Goal: Information Seeking & Learning: Learn about a topic

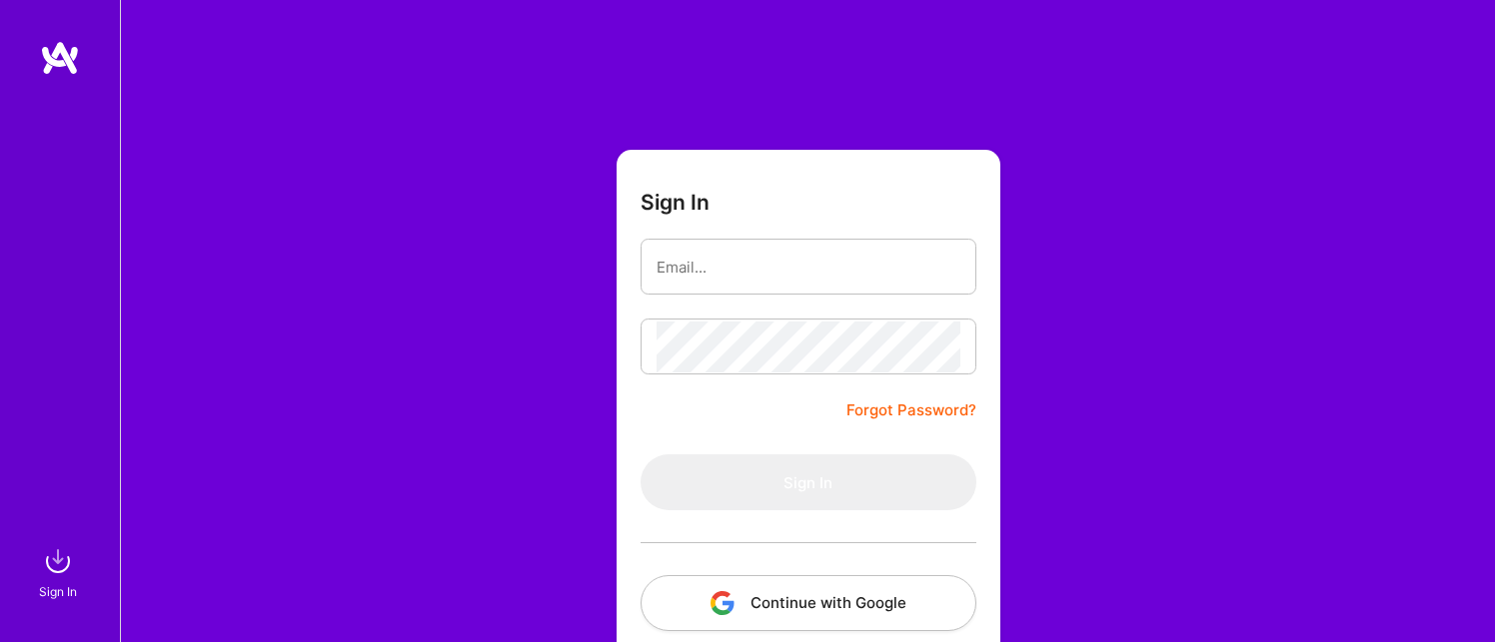
click at [828, 590] on button "Continue with Google" at bounding box center [808, 604] width 336 height 56
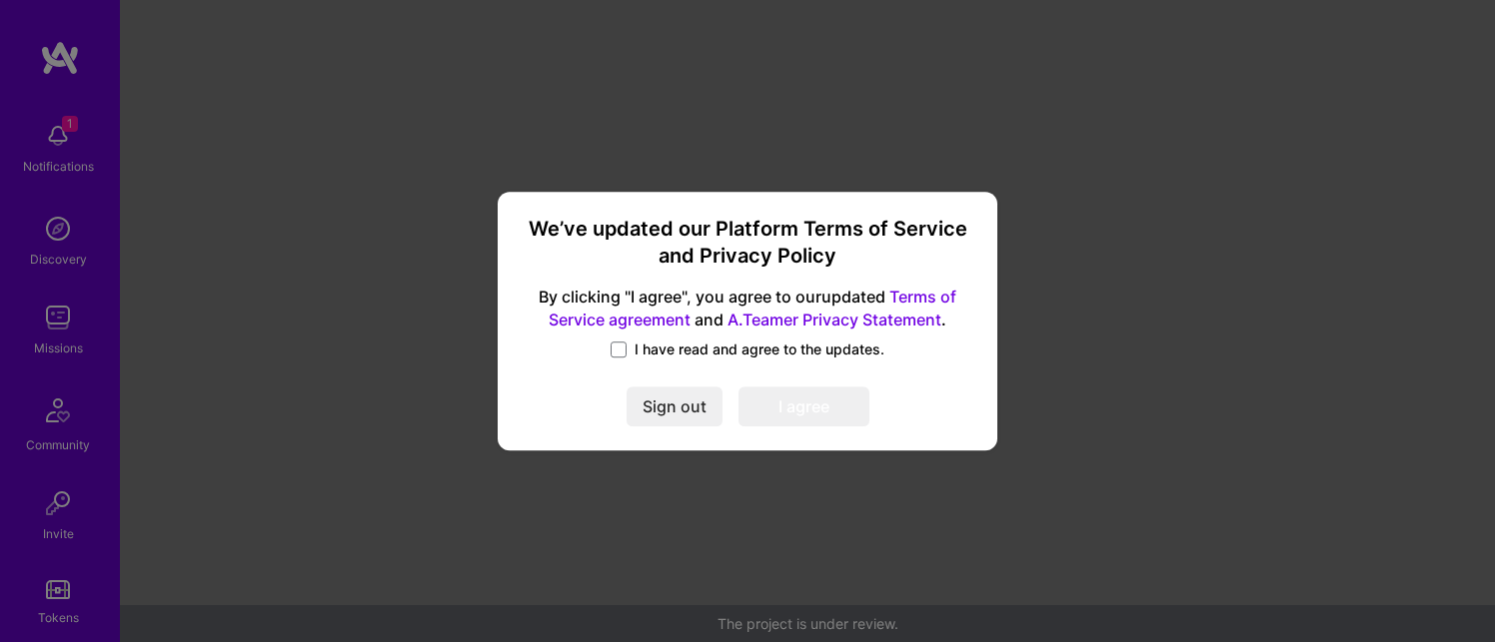
click at [664, 342] on span "I have read and agree to the updates." at bounding box center [759, 350] width 250 height 20
click at [0, 0] on input "I have read and agree to the updates." at bounding box center [0, 0] width 0 height 0
click at [819, 418] on button "I agree" at bounding box center [803, 408] width 131 height 40
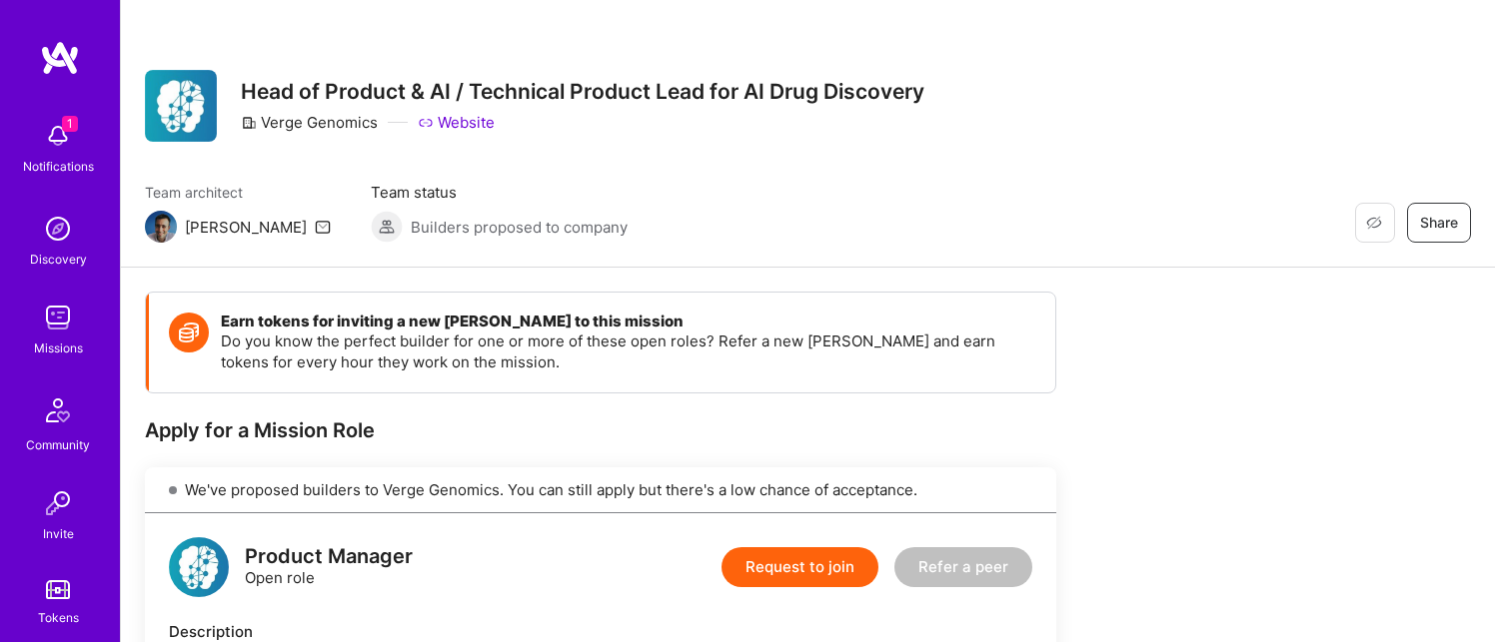
click at [74, 240] on img at bounding box center [58, 229] width 40 height 40
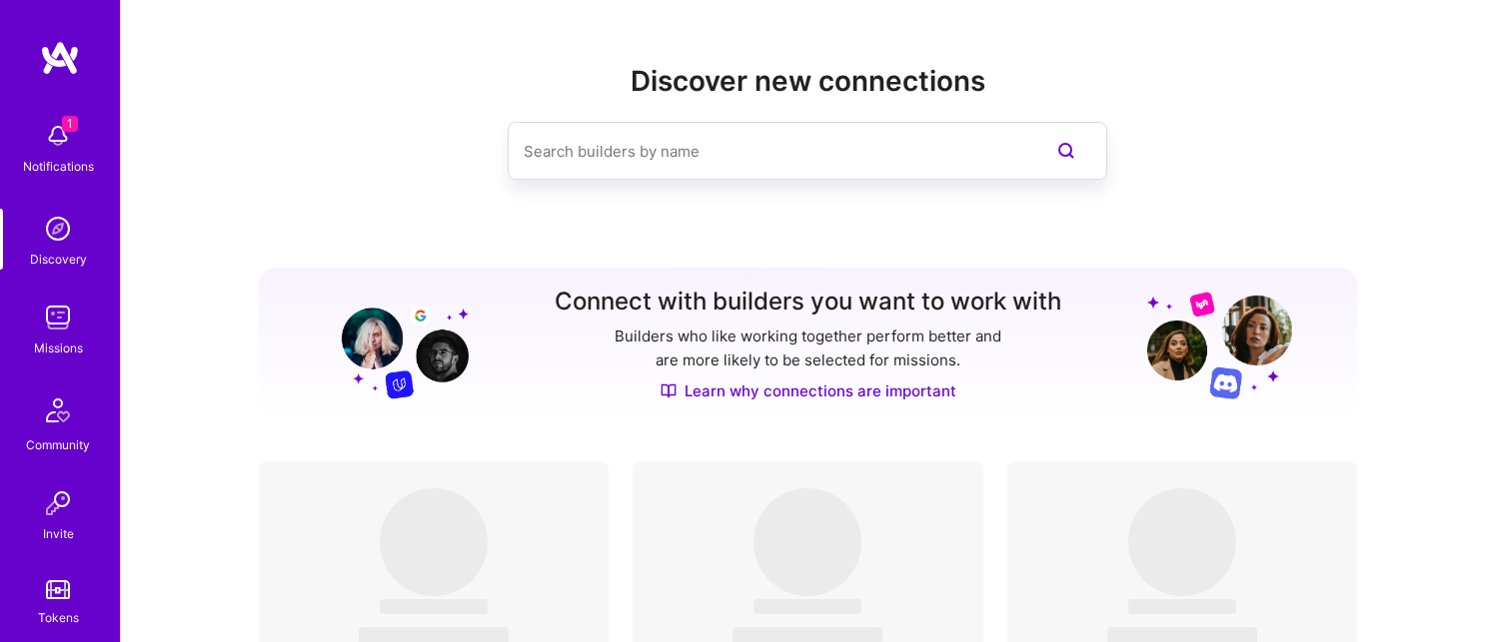
click at [55, 314] on img at bounding box center [58, 318] width 40 height 40
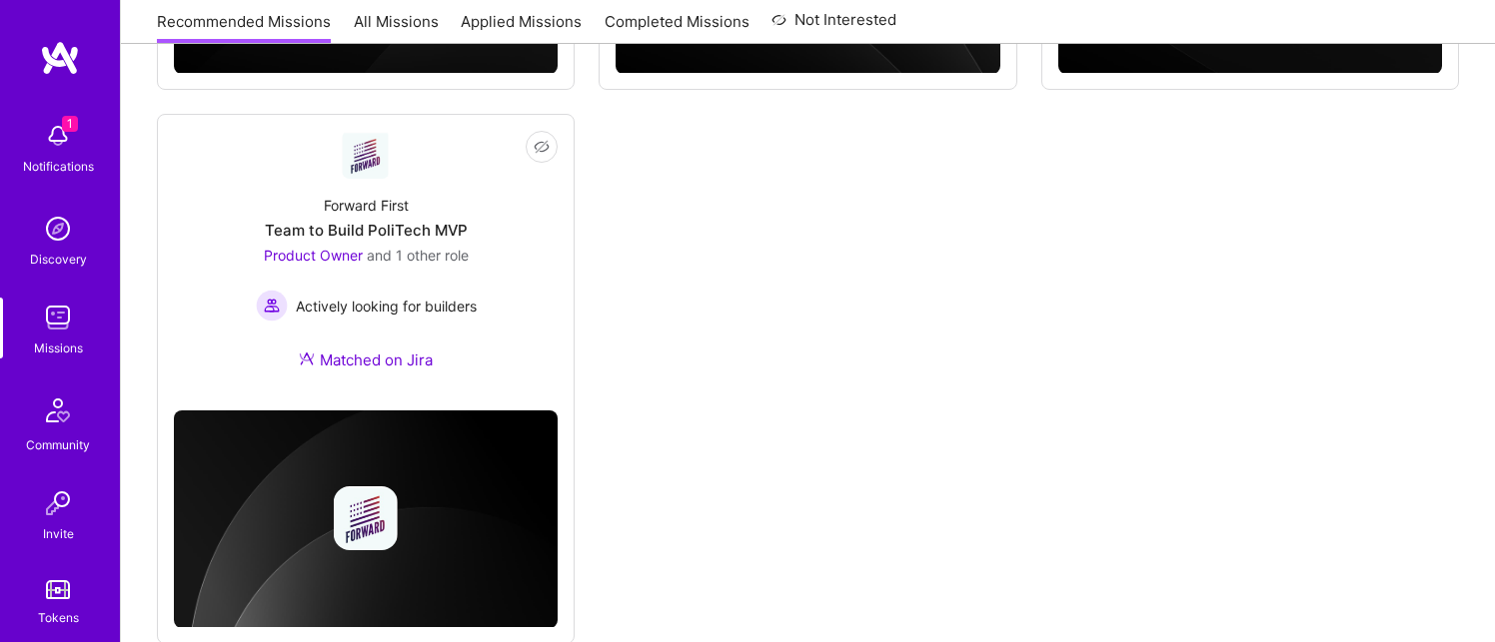
scroll to position [846, 0]
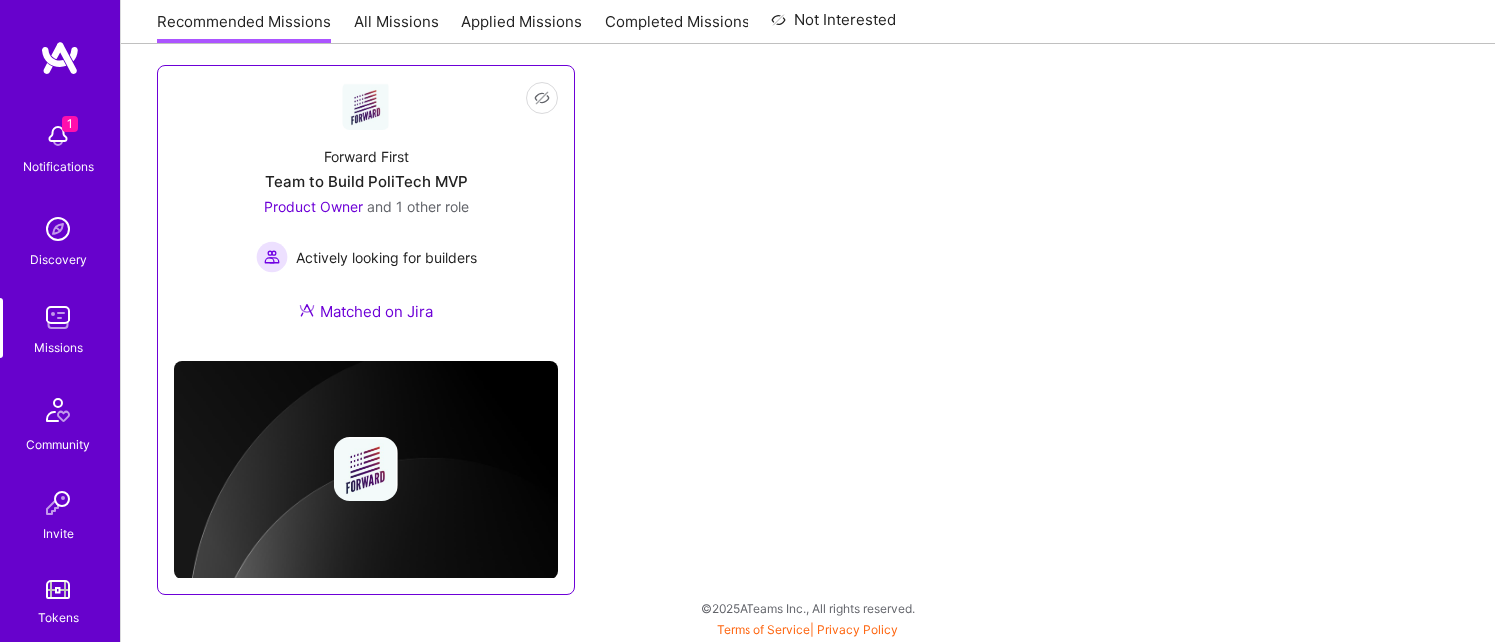
click at [502, 339] on div "Forward First Team to Build PoliTech MVP Product Owner and 1 other role Activel…" at bounding box center [366, 238] width 384 height 216
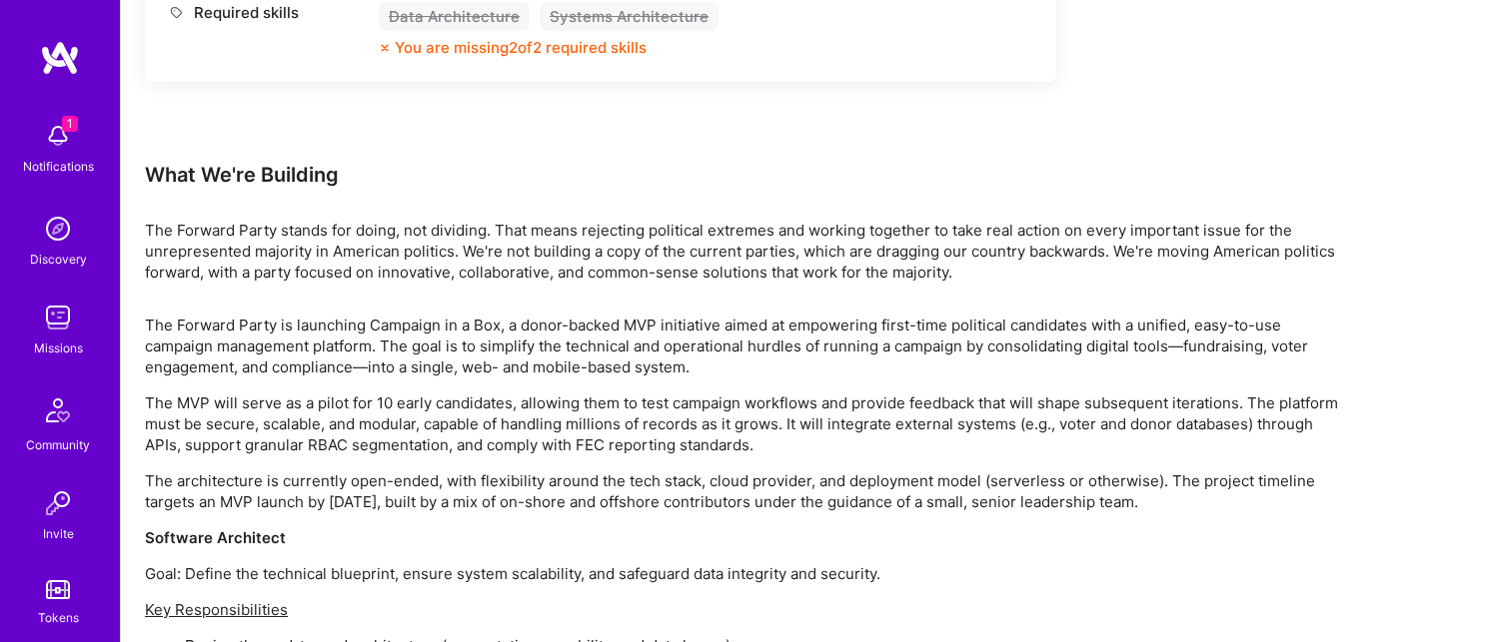
scroll to position [1785, 0]
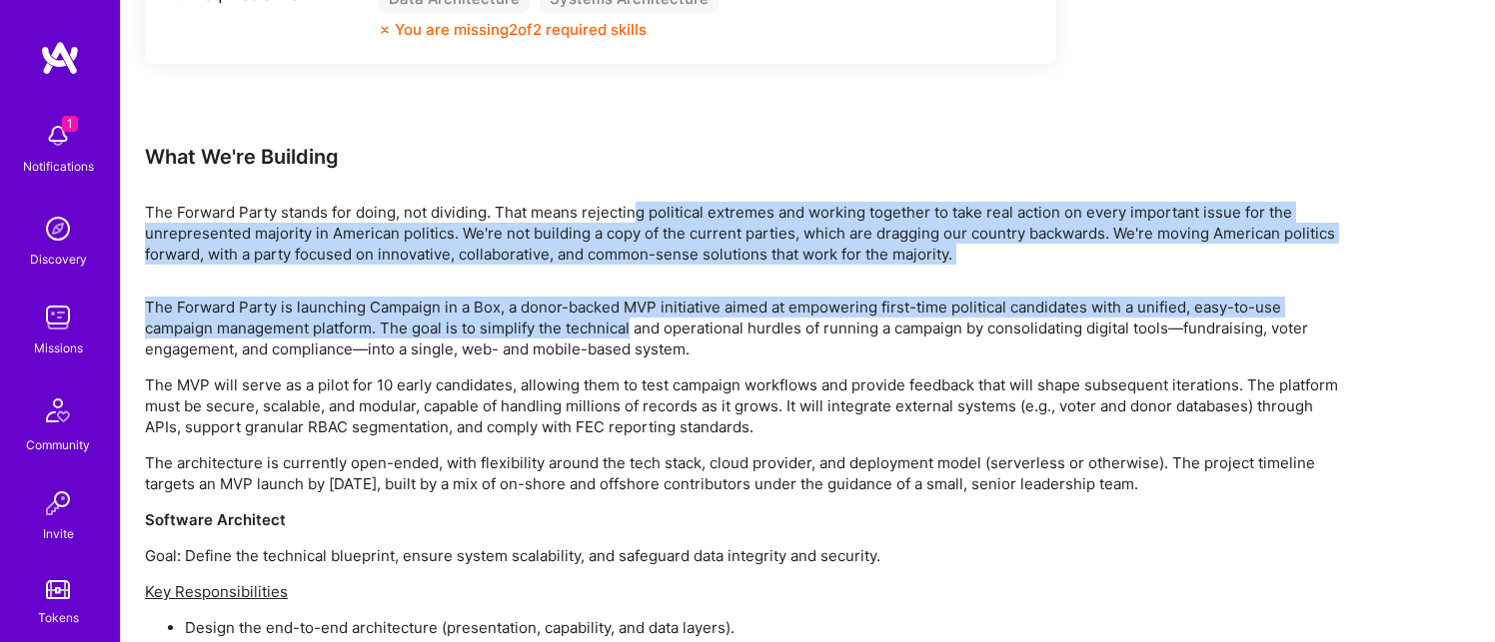
drag, startPoint x: 635, startPoint y: 218, endPoint x: 632, endPoint y: 327, distance: 109.0
click at [632, 327] on p "The Forward Party is launching Campaign in a Box, a donor-backed MVP initiative…" at bounding box center [744, 328] width 1199 height 63
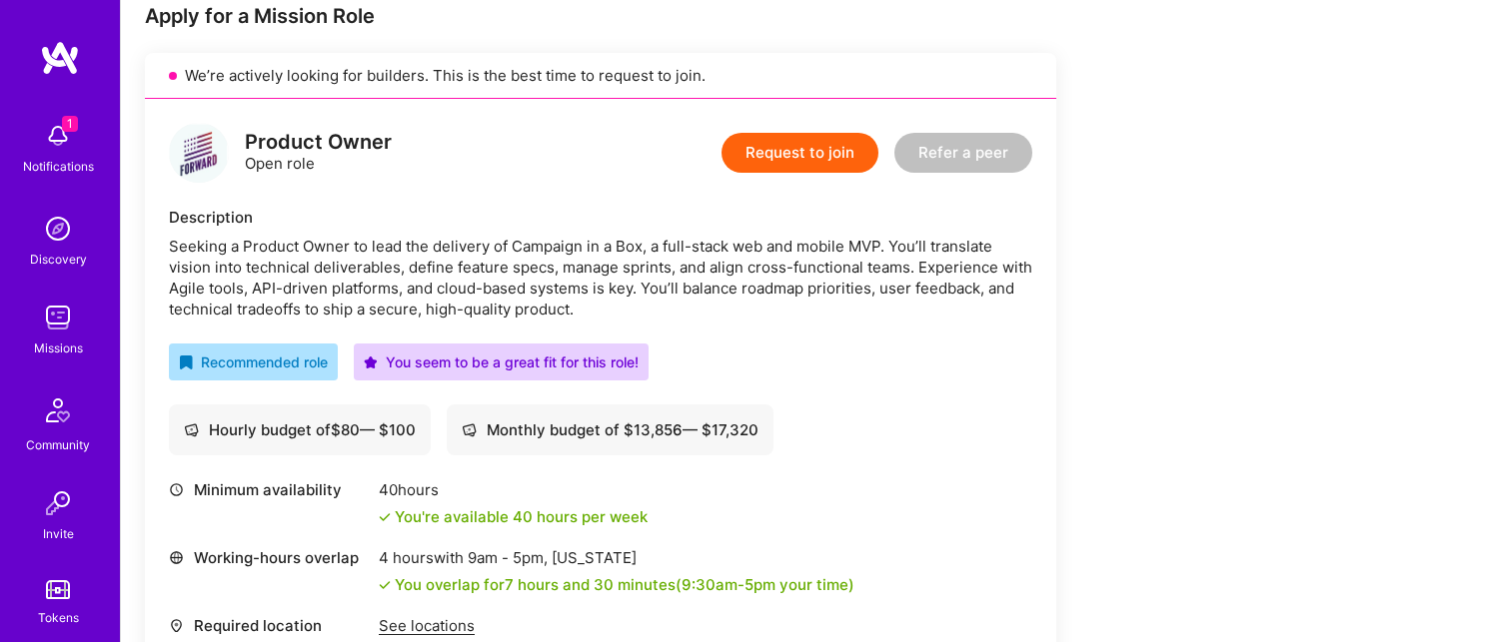
scroll to position [0, 0]
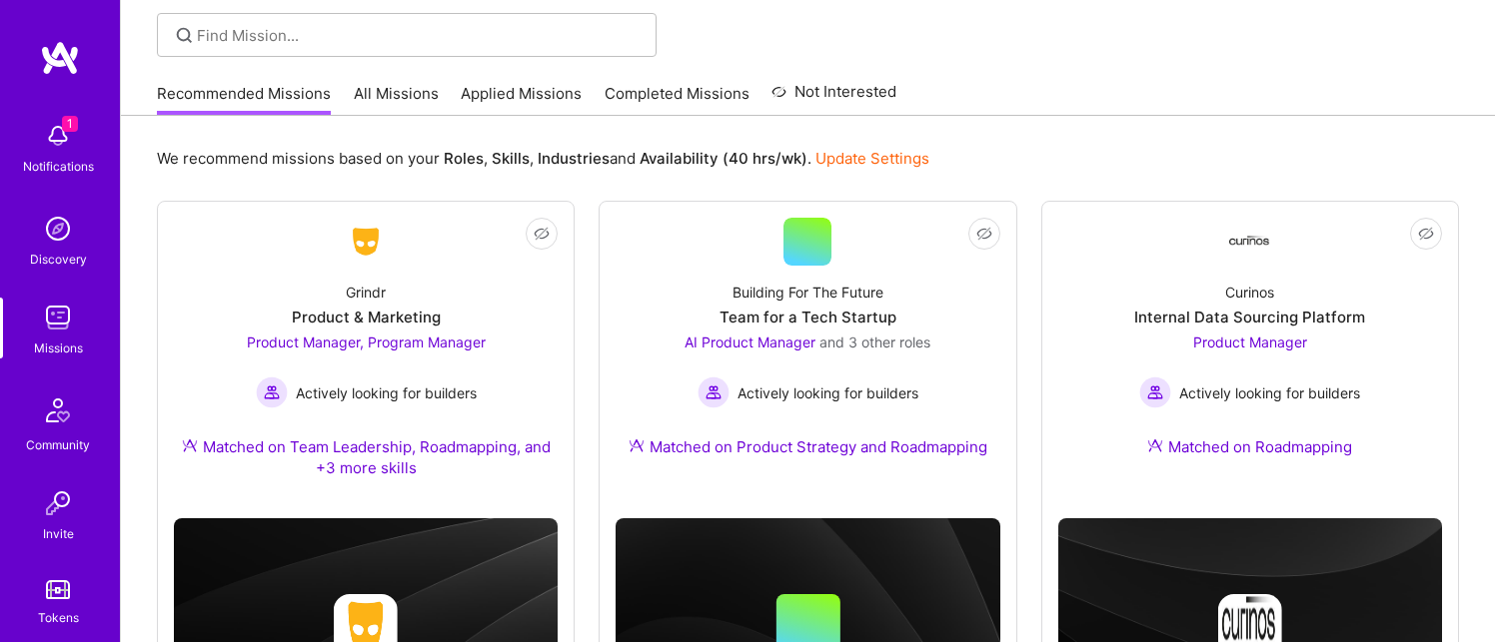
scroll to position [121, 0]
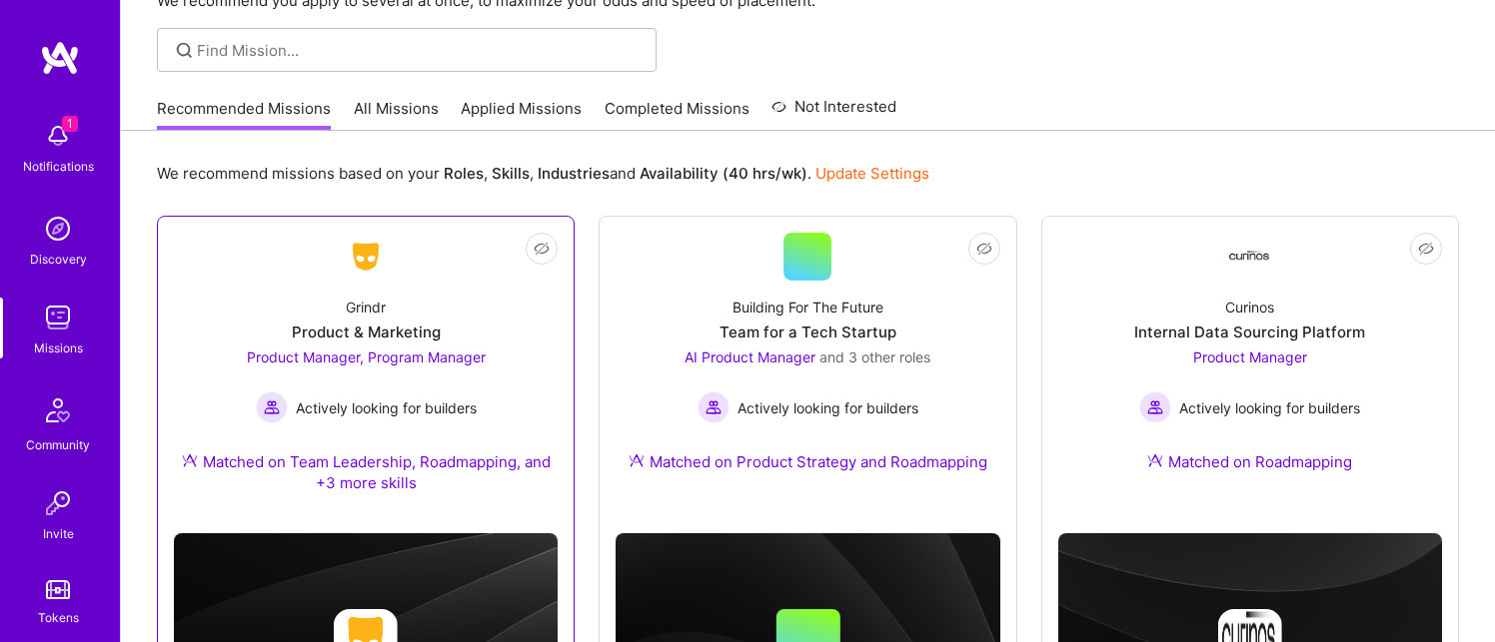
click at [437, 254] on link "Not Interested Grindr Product & Marketing Product Manager, Program Manager Acti…" at bounding box center [366, 375] width 384 height 285
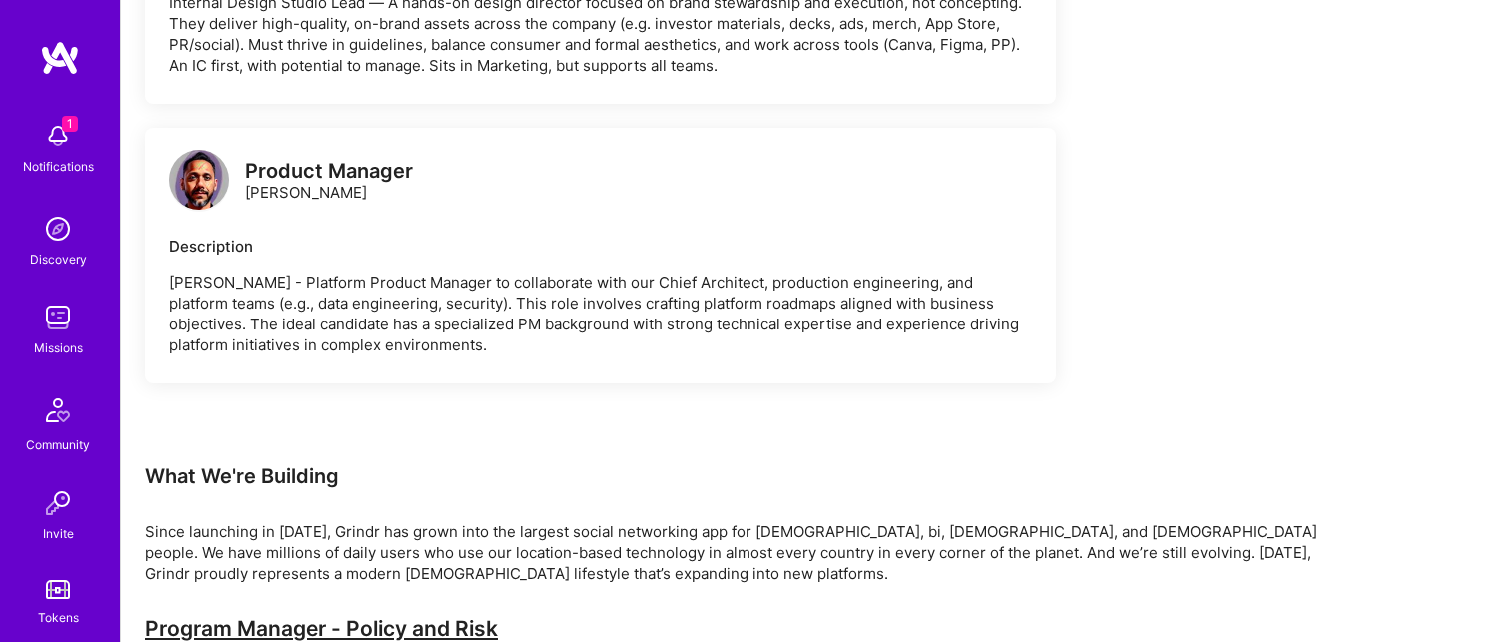
scroll to position [3378, 0]
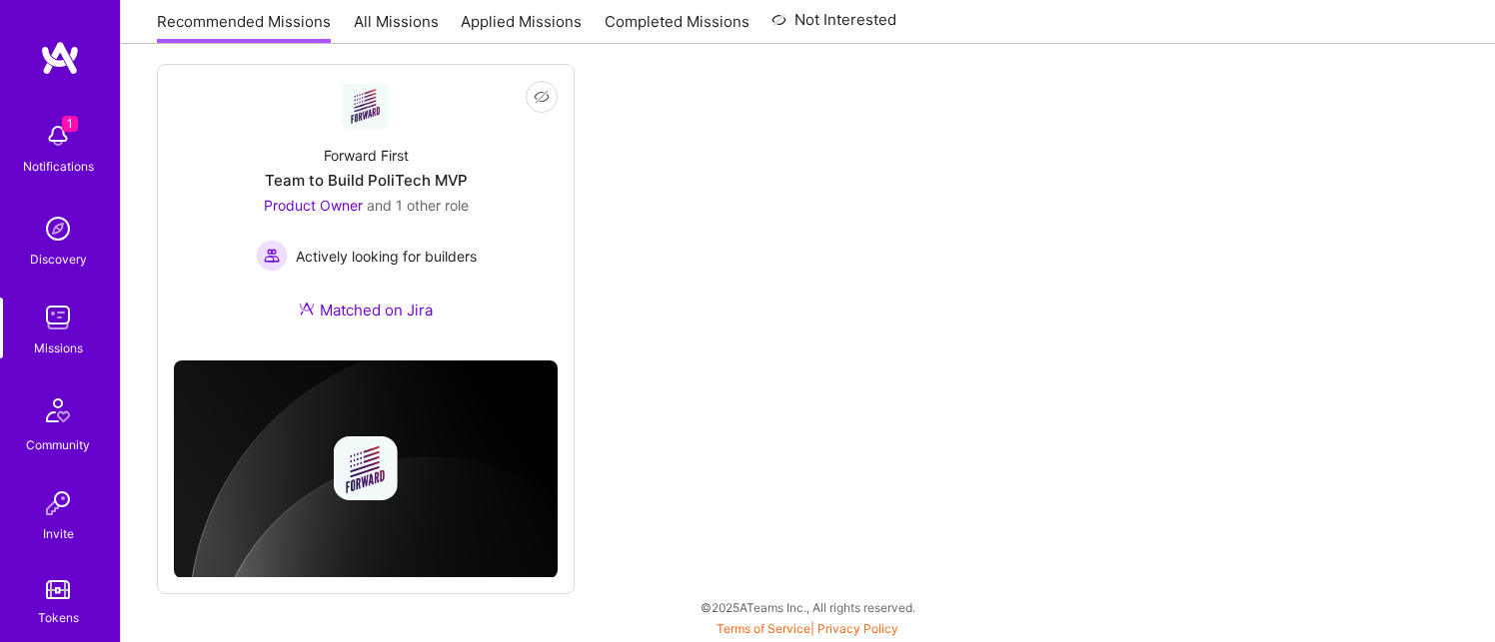
scroll to position [121, 0]
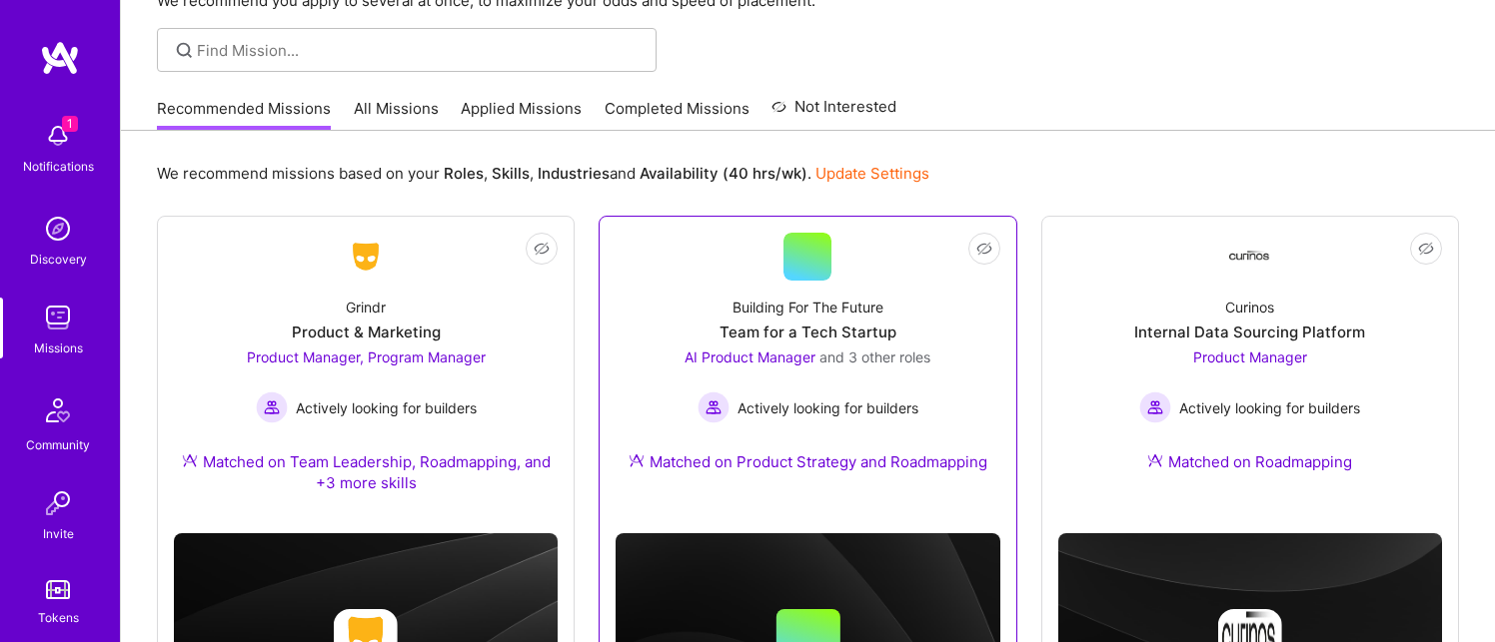
click at [725, 339] on div "Team for a Tech Startup" at bounding box center [807, 332] width 177 height 21
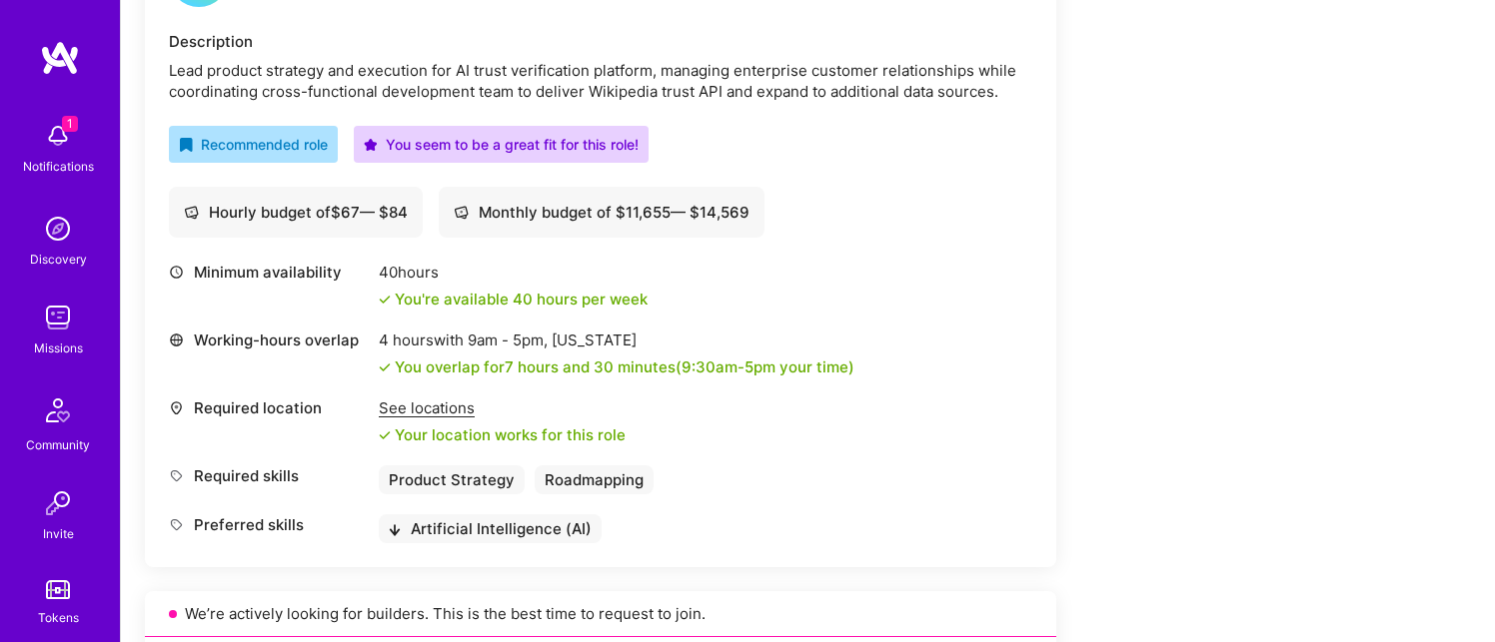
scroll to position [408, 0]
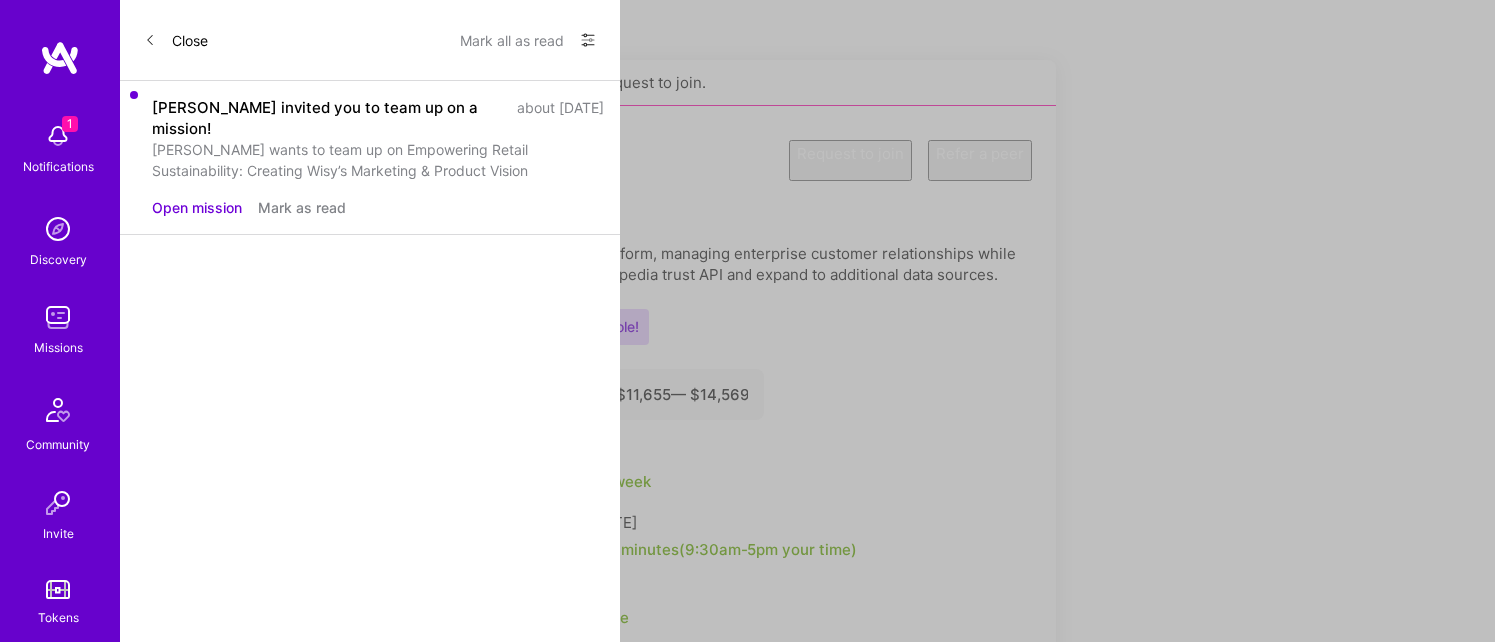
scroll to position [121, 0]
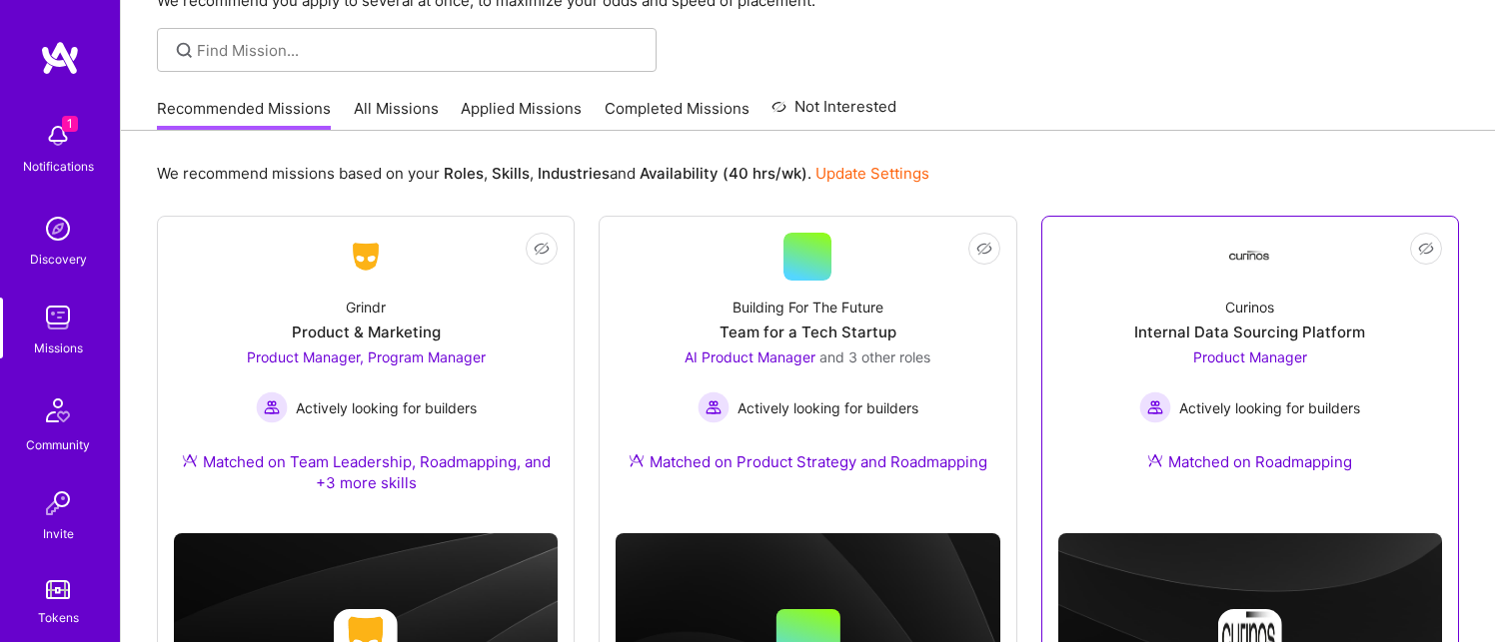
click at [1241, 376] on div "Product Manager Actively looking for builders" at bounding box center [1249, 385] width 221 height 77
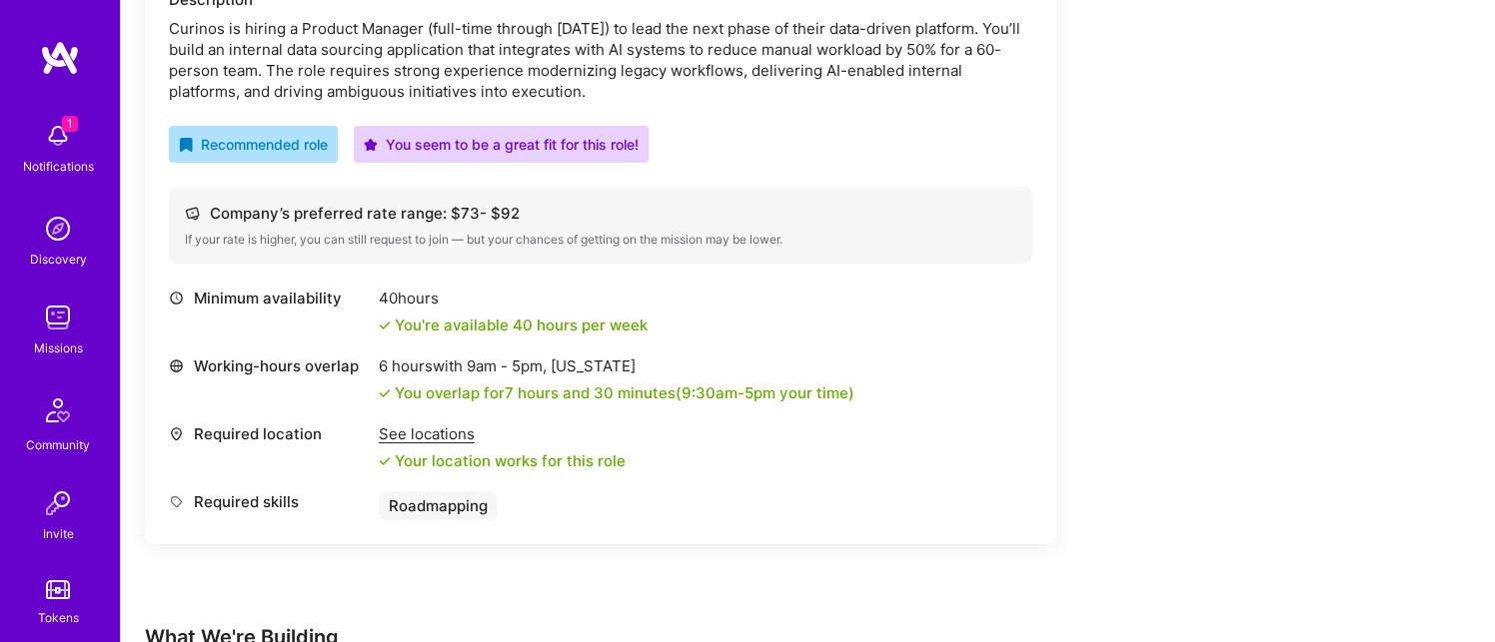
scroll to position [654, 0]
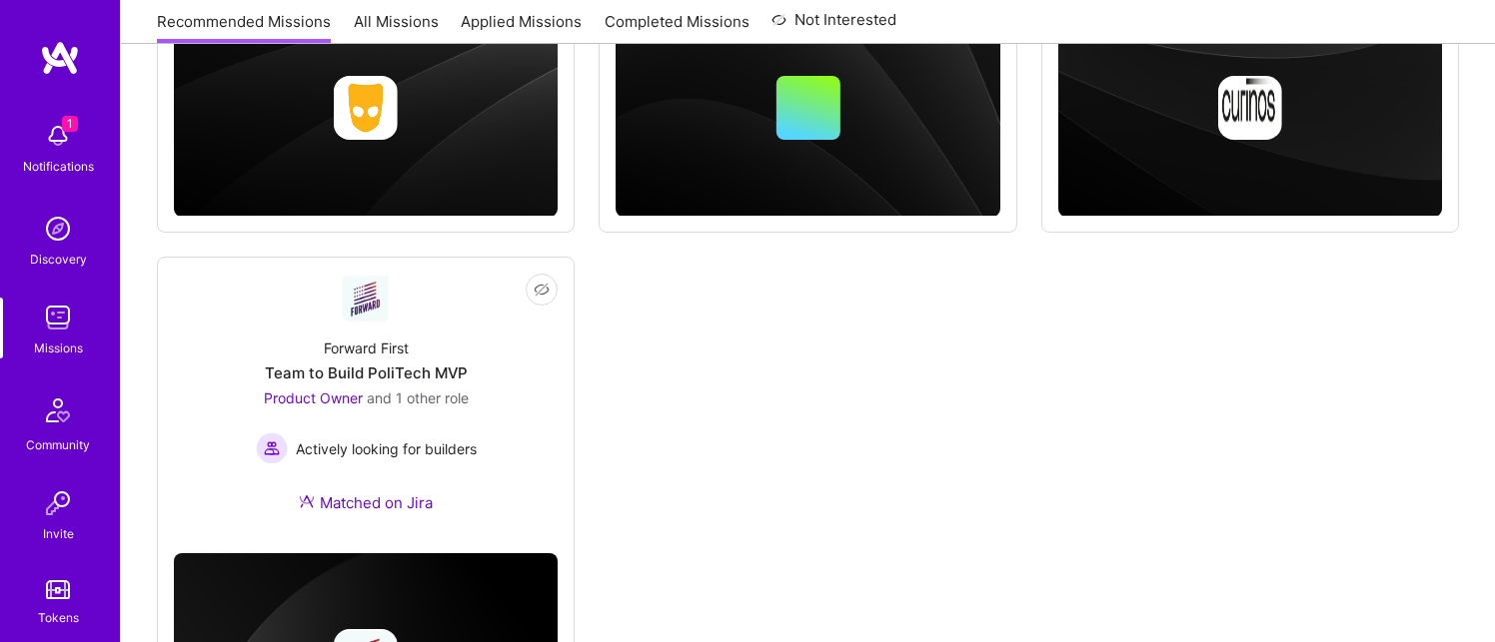
scroll to position [121, 0]
